Goal: Manage account settings

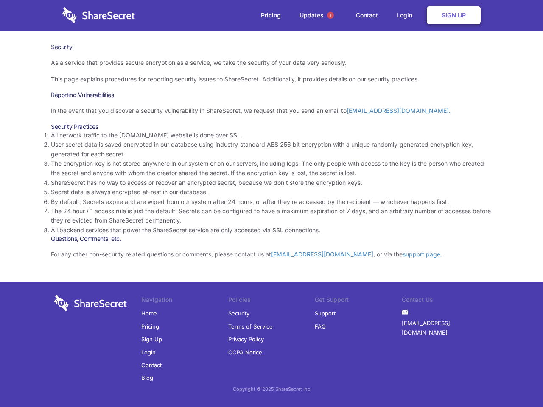
click at [271, 204] on li "By default, Secrets expire and are wiped from our system after 24 hours, or aft…" at bounding box center [271, 201] width 441 height 9
click at [330, 15] on span "1" at bounding box center [330, 15] width 7 height 7
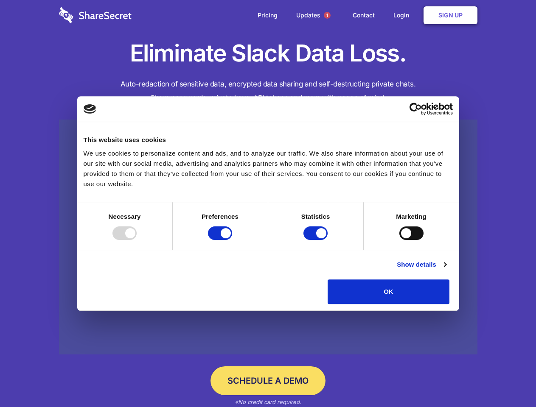
click at [137, 240] on div at bounding box center [124, 234] width 24 height 14
click at [232, 240] on input "Preferences" at bounding box center [220, 234] width 24 height 14
checkbox input "false"
click at [316, 240] on input "Statistics" at bounding box center [315, 234] width 24 height 14
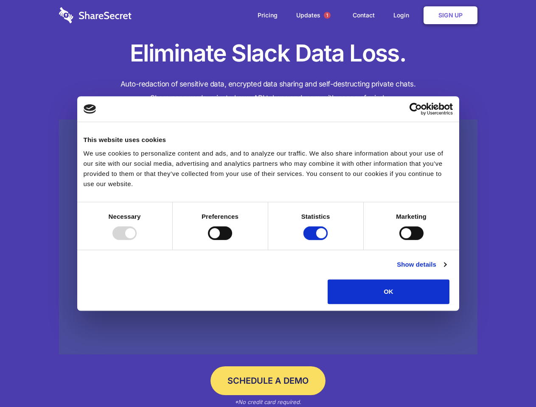
checkbox input "false"
click at [399, 240] on input "Marketing" at bounding box center [411, 234] width 24 height 14
checkbox input "true"
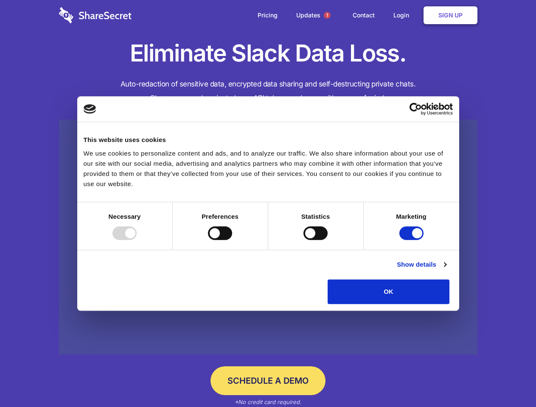
click at [446, 270] on link "Show details" at bounding box center [421, 265] width 49 height 10
